Goal: Navigation & Orientation: Go to known website

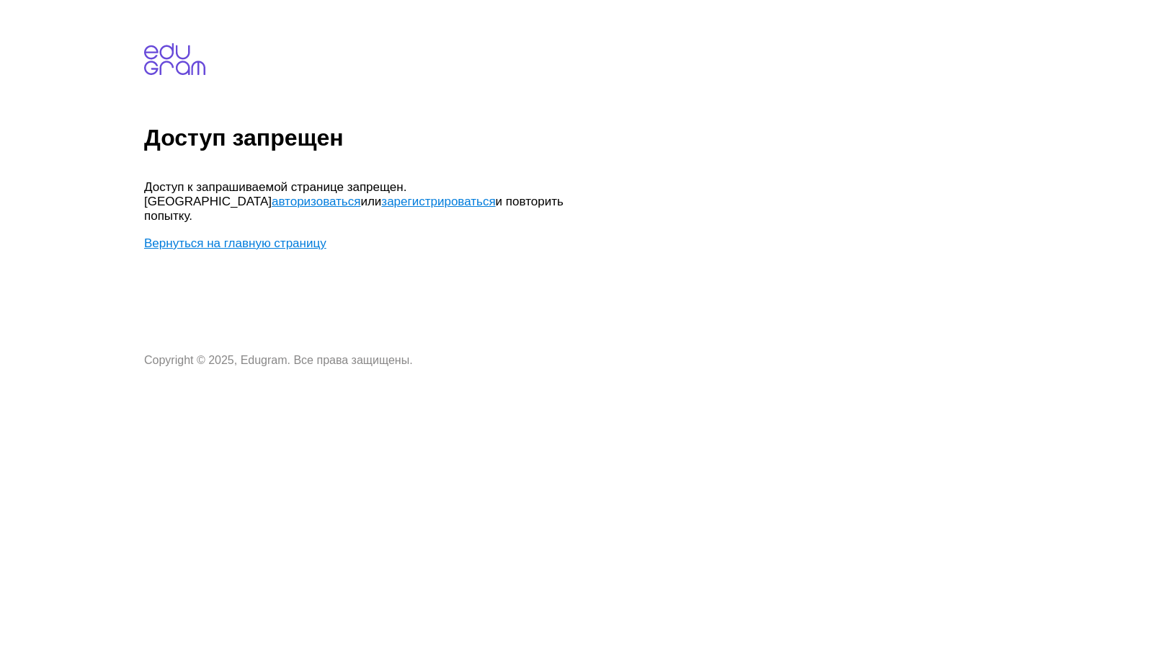
click at [360, 195] on link "авторизоваться" at bounding box center [316, 202] width 89 height 14
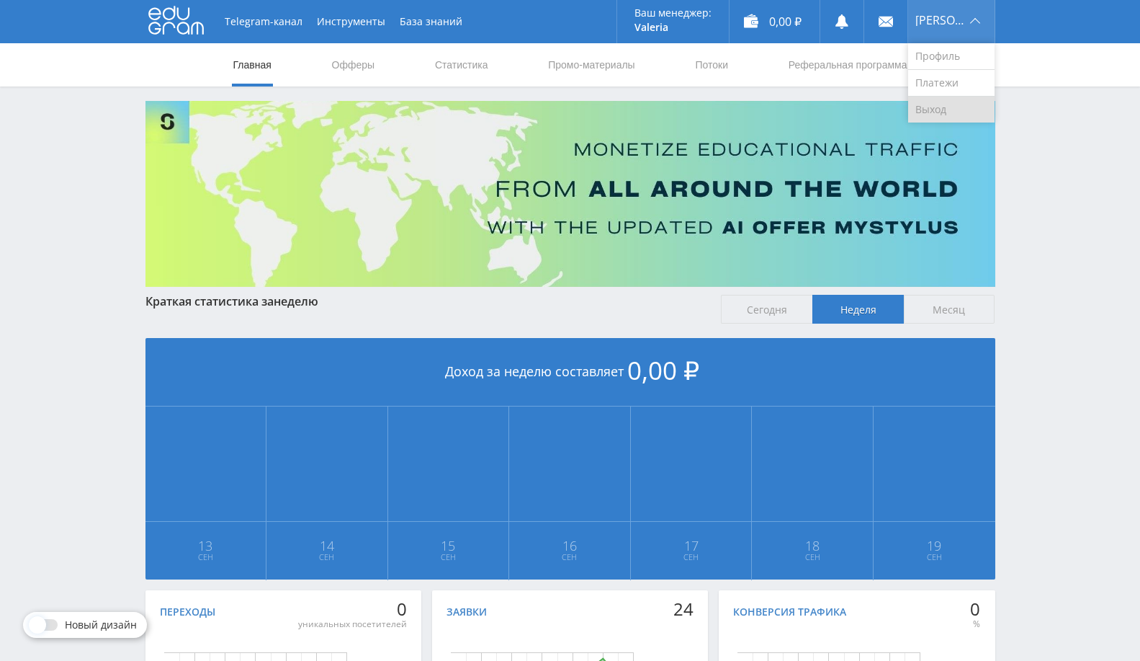
click at [942, 110] on link "Выход" at bounding box center [952, 110] width 86 height 26
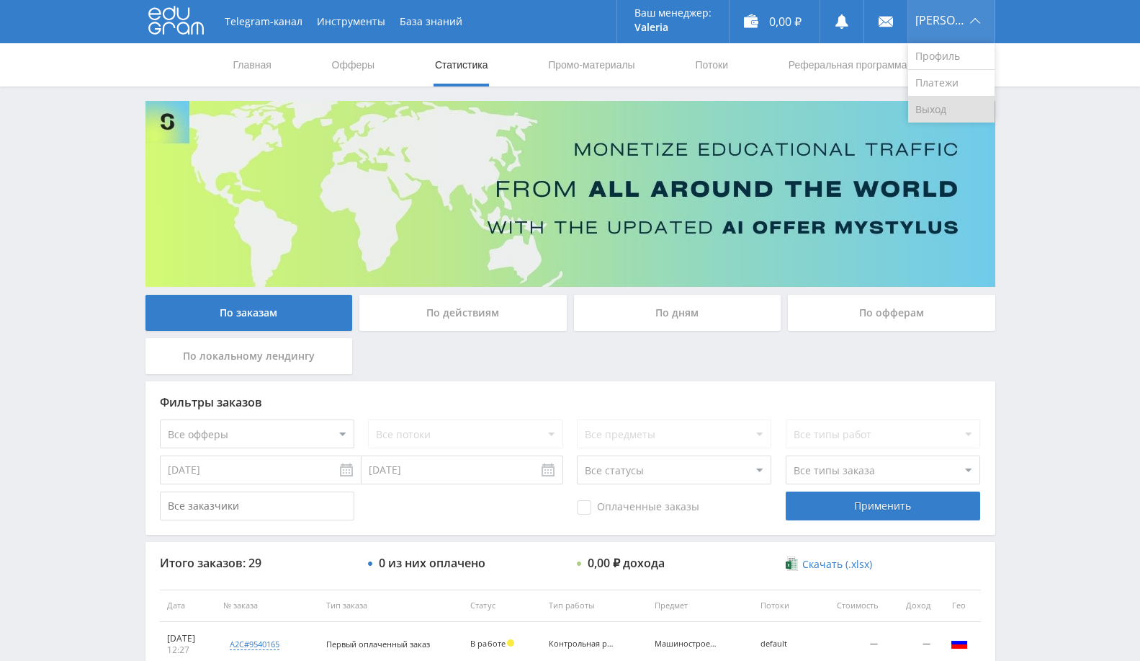
click at [928, 104] on link "Выход" at bounding box center [952, 110] width 86 height 26
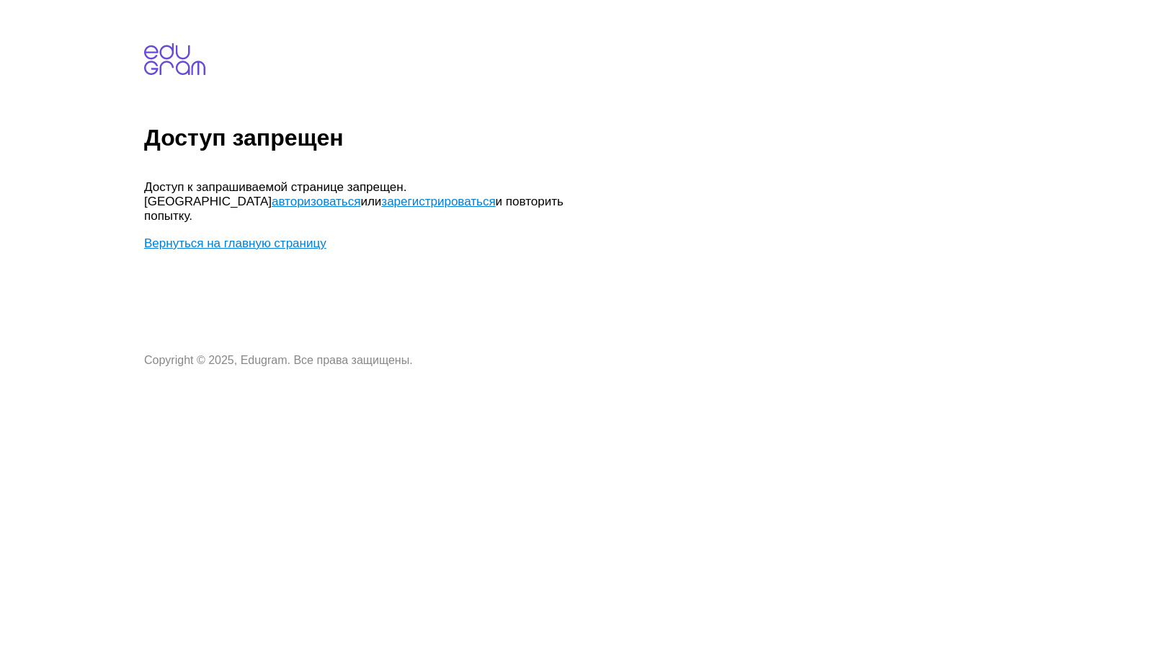
click at [296, 236] on link "Вернуться на главную страницу" at bounding box center [235, 243] width 182 height 14
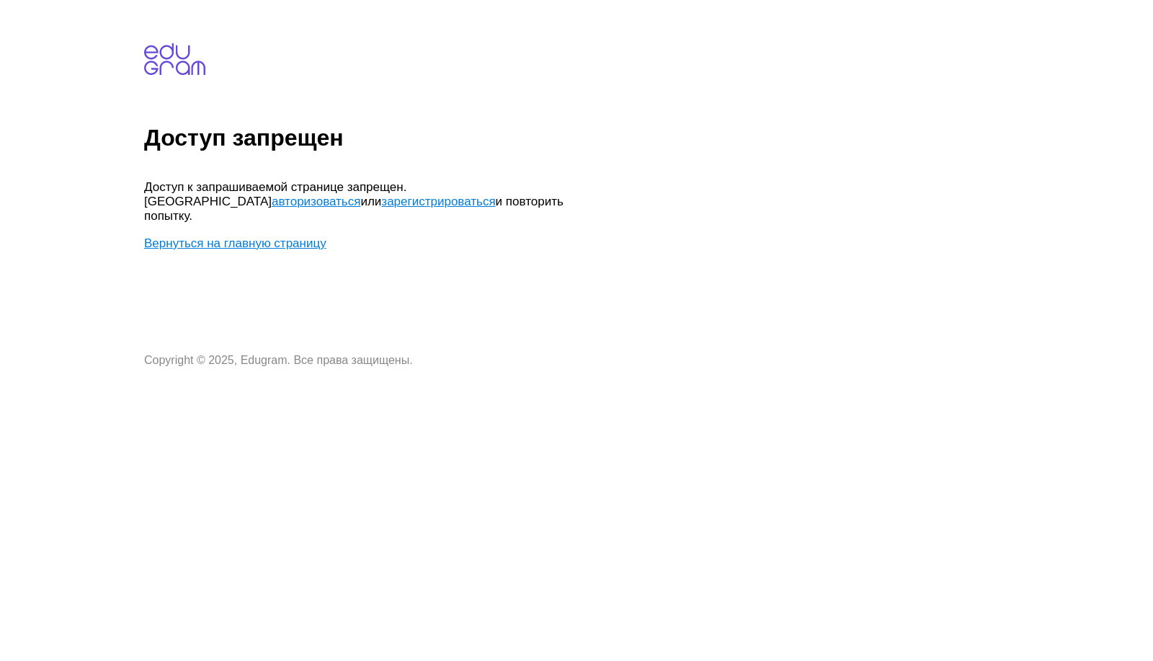
click at [296, 236] on link "Вернуться на главную страницу" at bounding box center [235, 243] width 182 height 14
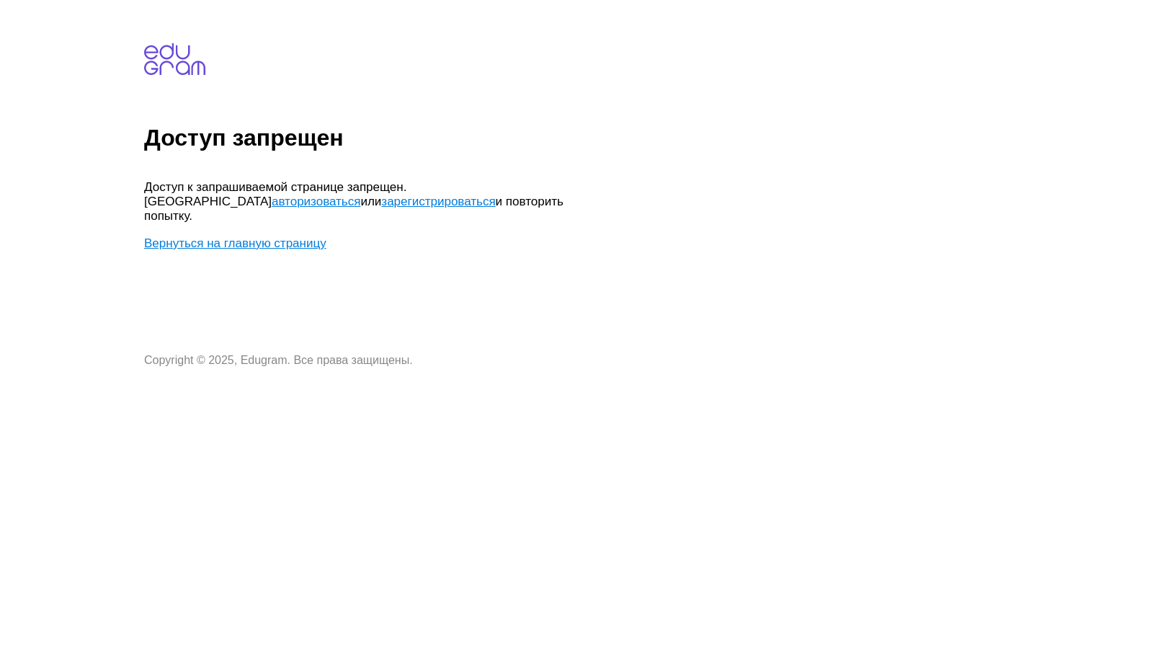
click at [296, 236] on link "Вернуться на главную страницу" at bounding box center [235, 243] width 182 height 14
click at [360, 195] on link "авторизоваться" at bounding box center [316, 202] width 89 height 14
